Goal: Use online tool/utility

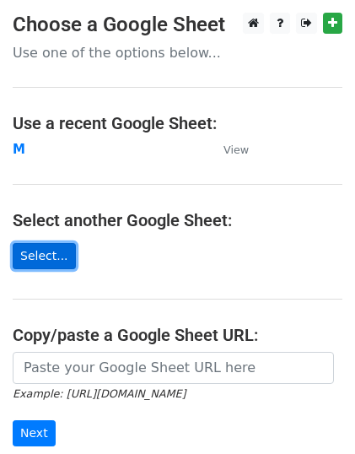
click at [44, 258] on link "Select..." at bounding box center [44, 256] width 63 height 26
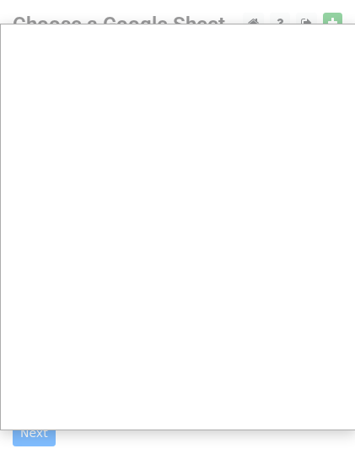
scroll to position [1, 0]
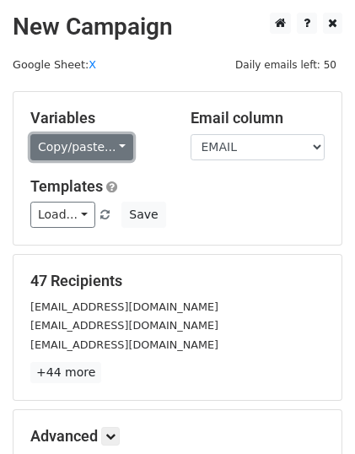
click at [118, 147] on link "Copy/paste..." at bounding box center [81, 147] width 103 height 26
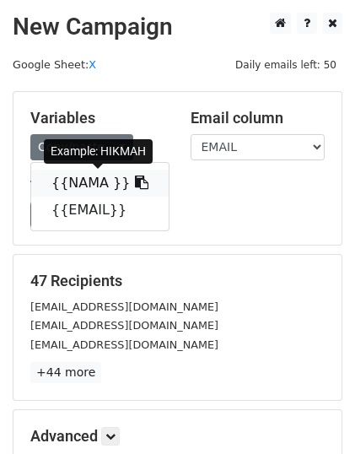
click at [129, 187] on link "{{NAMA }}" at bounding box center [100, 183] width 138 height 27
